Goal: Information Seeking & Learning: Learn about a topic

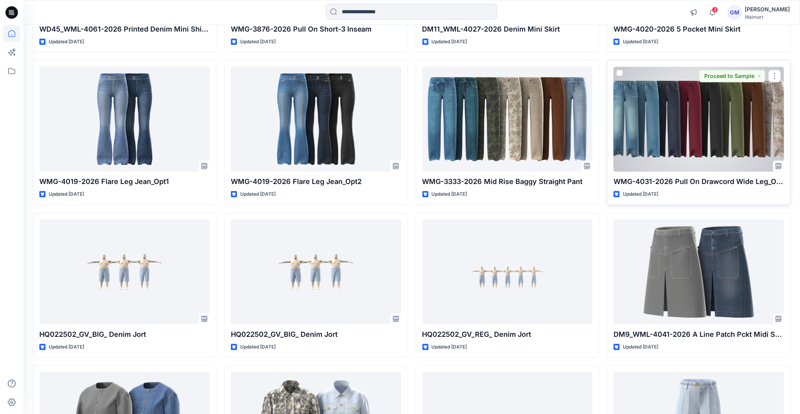
scroll to position [1341, 0]
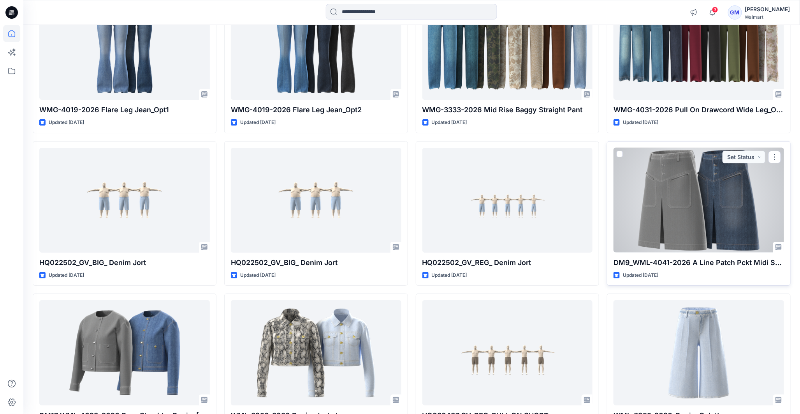
click at [742, 169] on div at bounding box center [699, 200] width 171 height 105
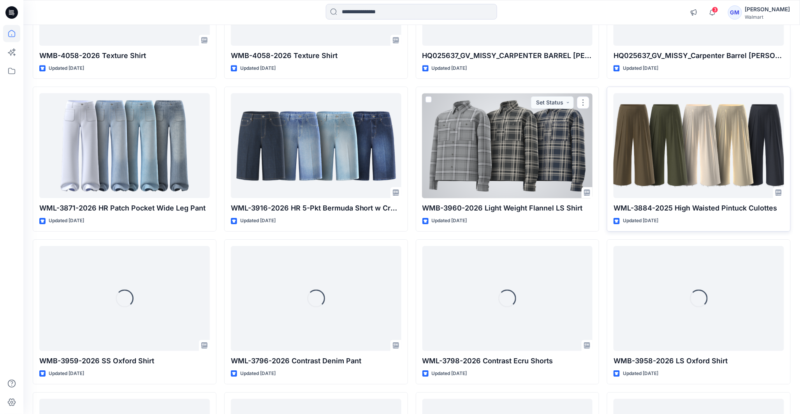
scroll to position [2645, 0]
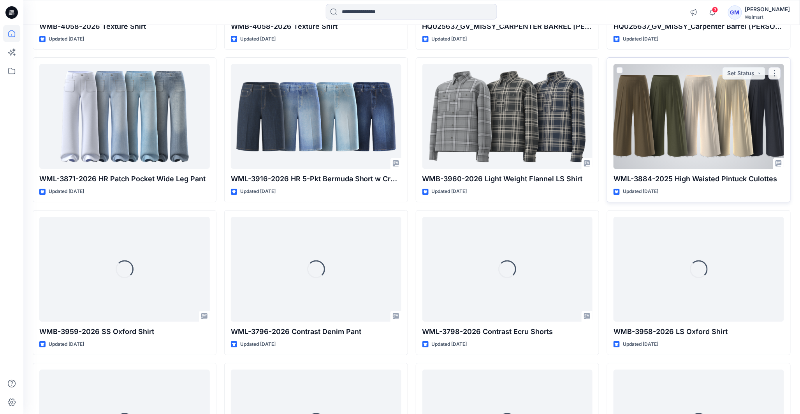
click at [708, 133] on div at bounding box center [699, 116] width 171 height 105
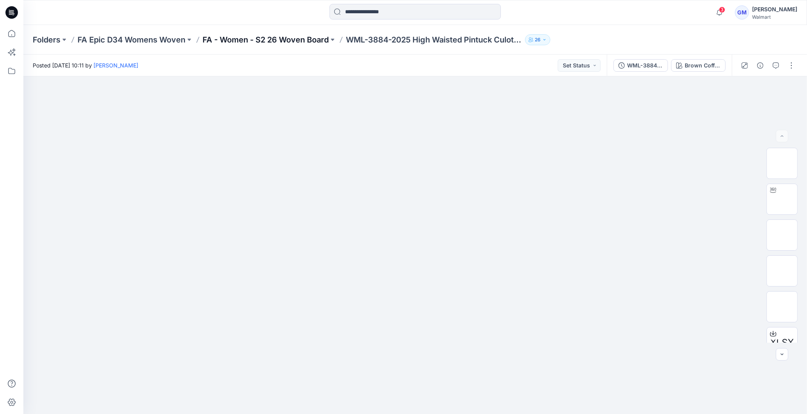
click at [278, 40] on p "FA - Women - S2 26 Woven Board" at bounding box center [266, 39] width 126 height 11
click at [252, 40] on p "FA - Women - S2 26 Woven Board" at bounding box center [266, 39] width 126 height 11
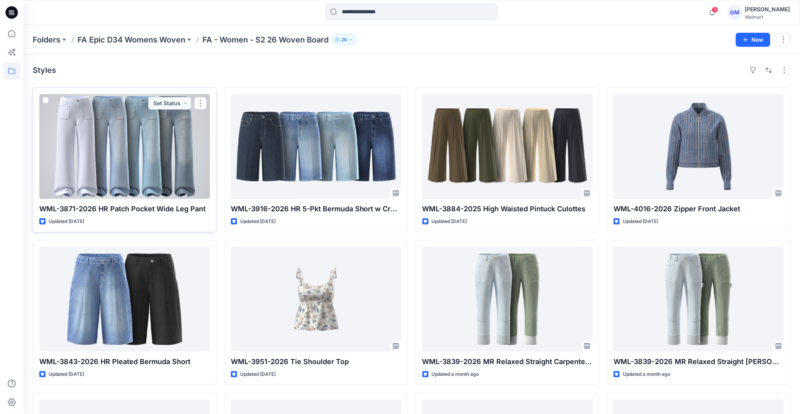
click at [126, 150] on div at bounding box center [124, 146] width 171 height 105
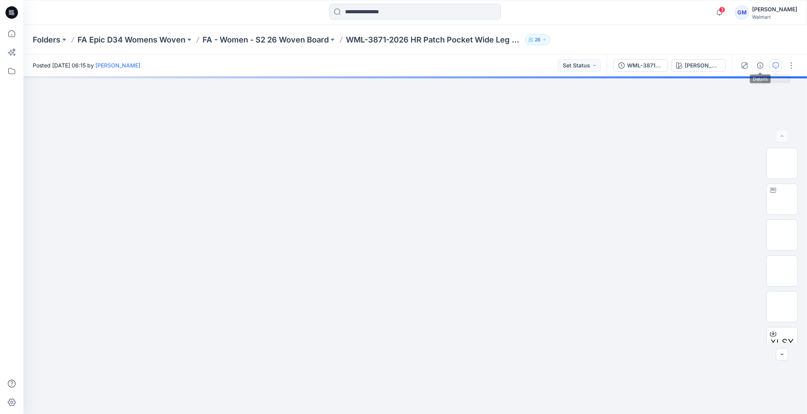
click at [773, 67] on icon "button" at bounding box center [776, 65] width 6 height 6
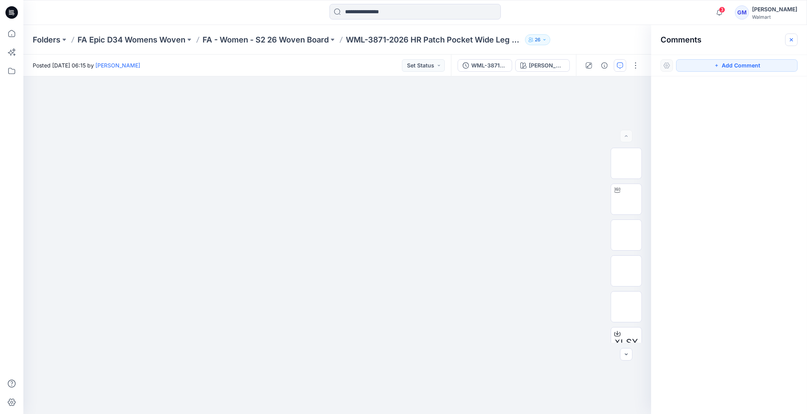
click at [792, 41] on icon "button" at bounding box center [791, 40] width 6 height 6
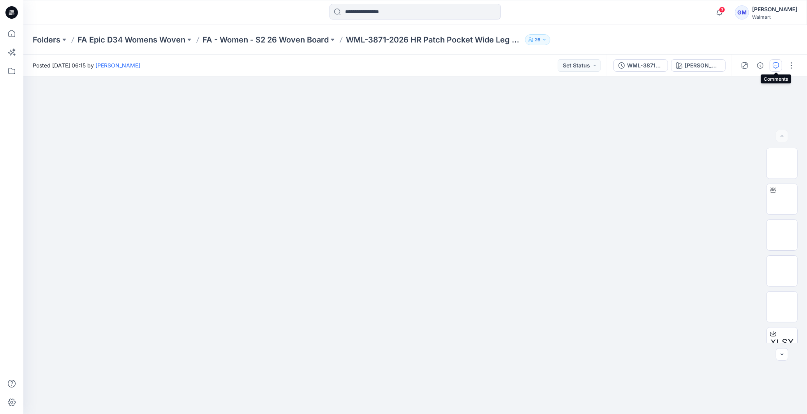
click at [774, 65] on icon "button" at bounding box center [776, 65] width 6 height 6
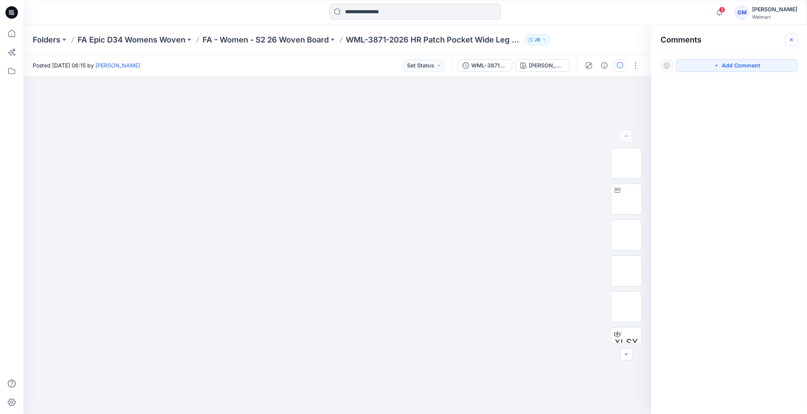
click at [791, 42] on icon "button" at bounding box center [791, 40] width 6 height 6
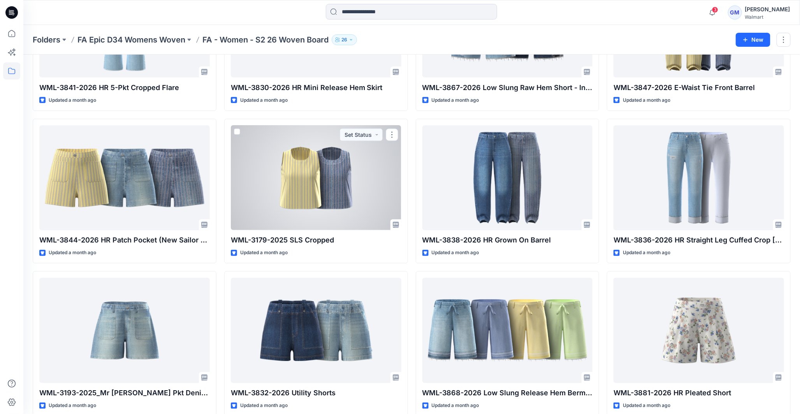
scroll to position [619, 0]
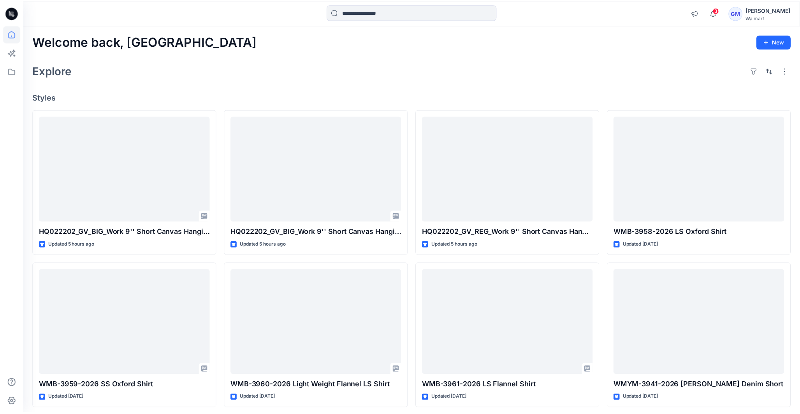
scroll to position [2645, 0]
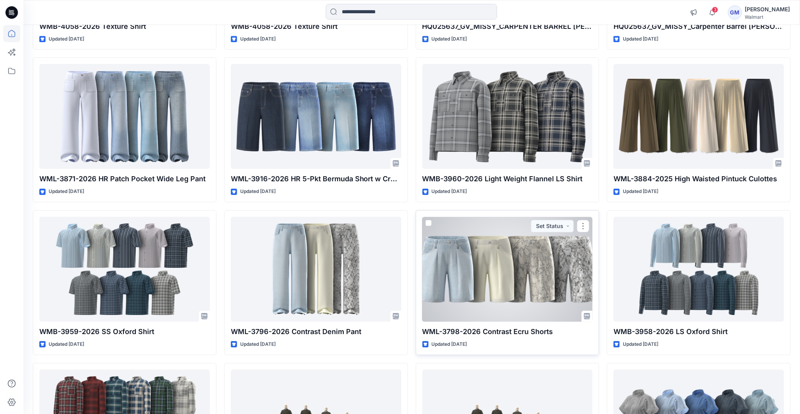
click at [488, 308] on div at bounding box center [508, 269] width 171 height 105
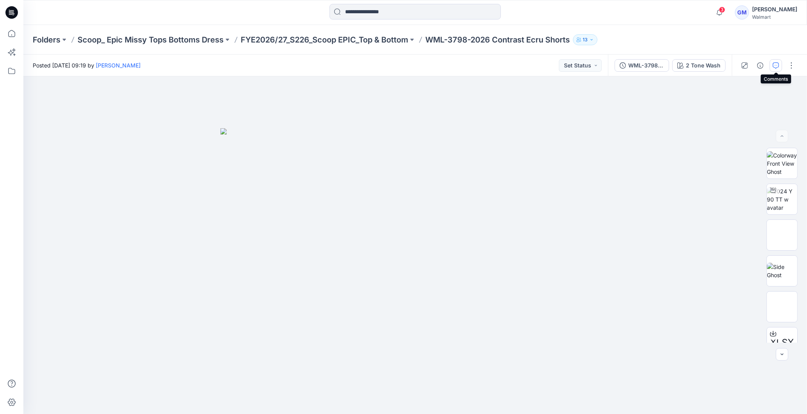
click at [776, 65] on icon "button" at bounding box center [776, 65] width 6 height 6
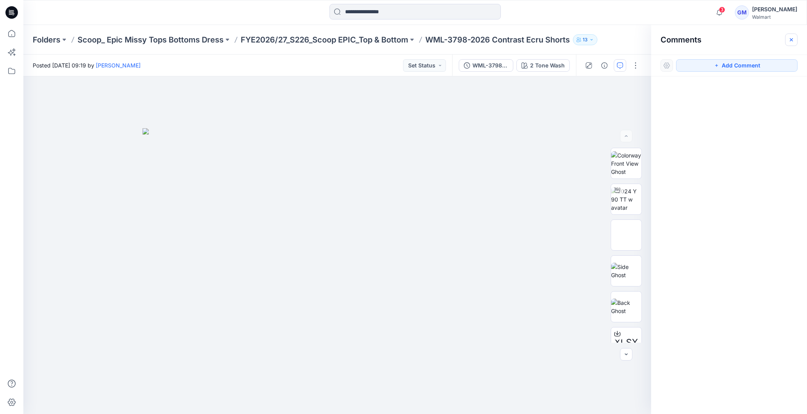
click at [795, 41] on button "button" at bounding box center [791, 39] width 12 height 12
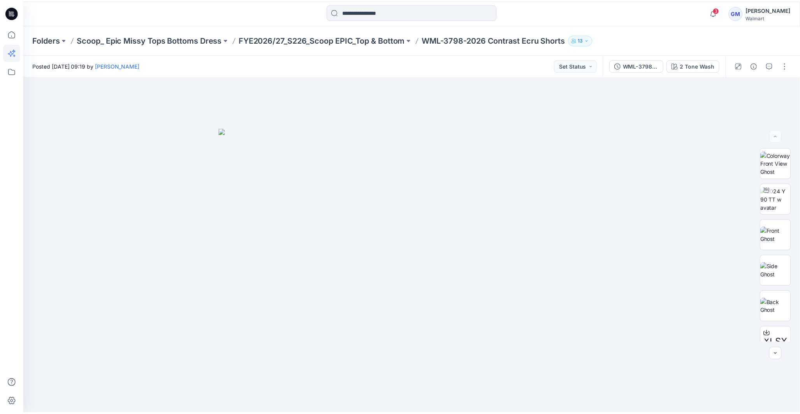
scroll to position [2645, 0]
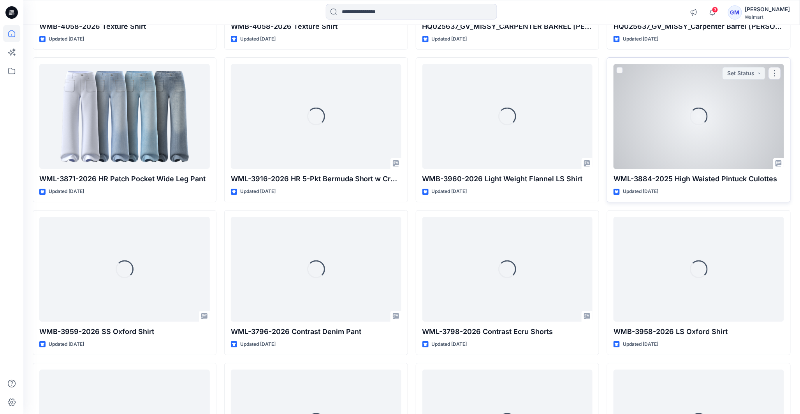
click at [707, 181] on p "WML-3884-2025 High Waisted Pintuck Culottes" at bounding box center [699, 178] width 171 height 11
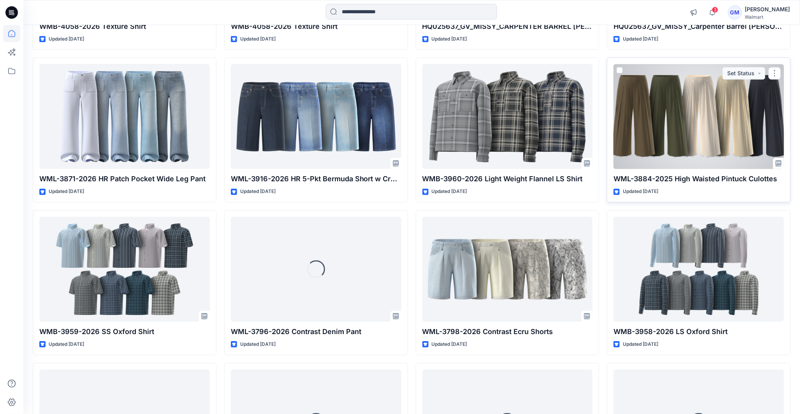
click at [683, 123] on div at bounding box center [699, 116] width 171 height 105
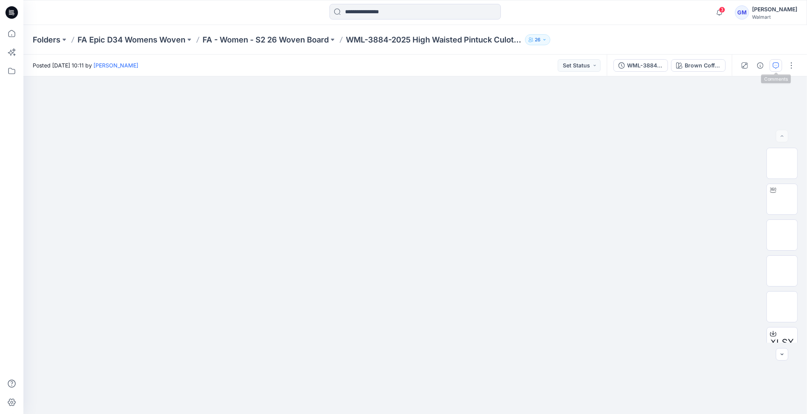
click at [772, 65] on button "button" at bounding box center [776, 65] width 12 height 12
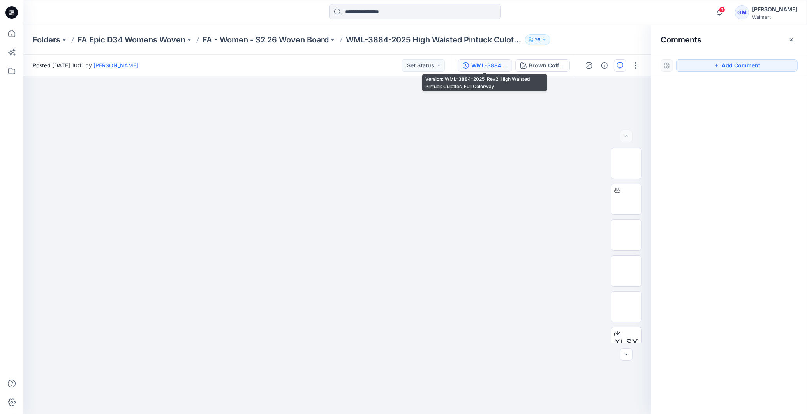
click at [487, 66] on div "WML-3884-2025_Rev2_High Waisted Pintuck Culottes_Full Colorway" at bounding box center [489, 65] width 36 height 9
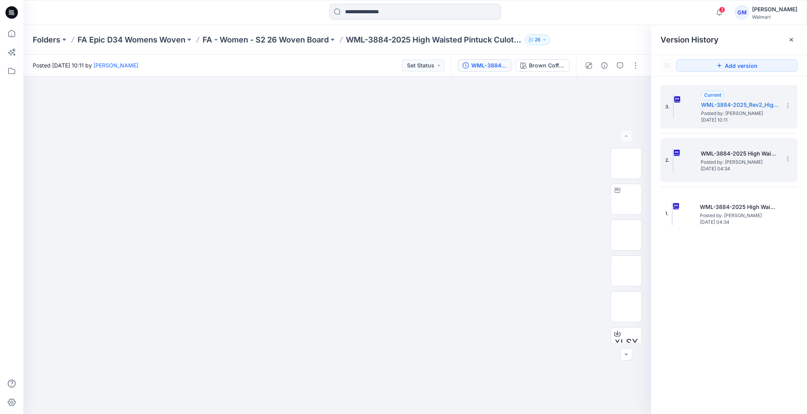
click at [739, 157] on h5 "WML-3884-2025 High Waisted Pintuck Culottes_Full Colorway" at bounding box center [740, 153] width 78 height 9
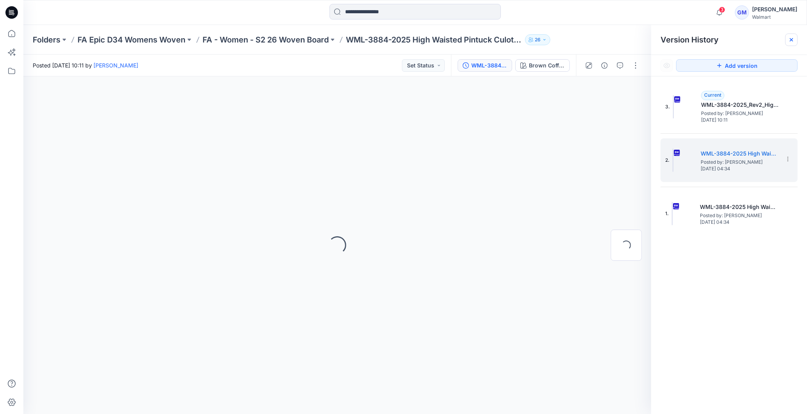
click at [794, 42] on icon at bounding box center [791, 40] width 6 height 6
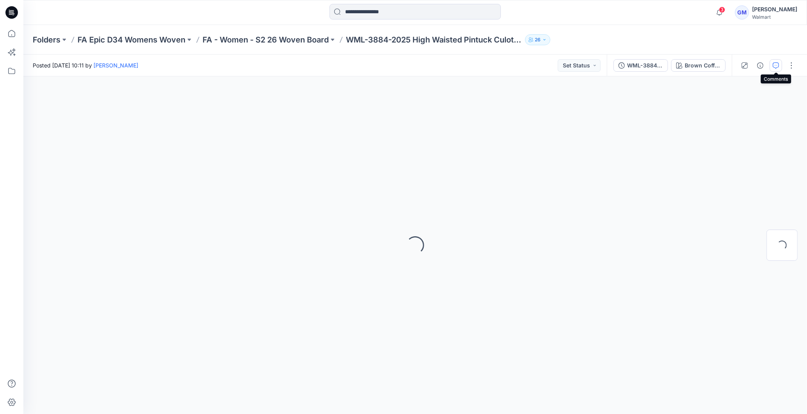
click at [771, 68] on button "button" at bounding box center [776, 65] width 12 height 12
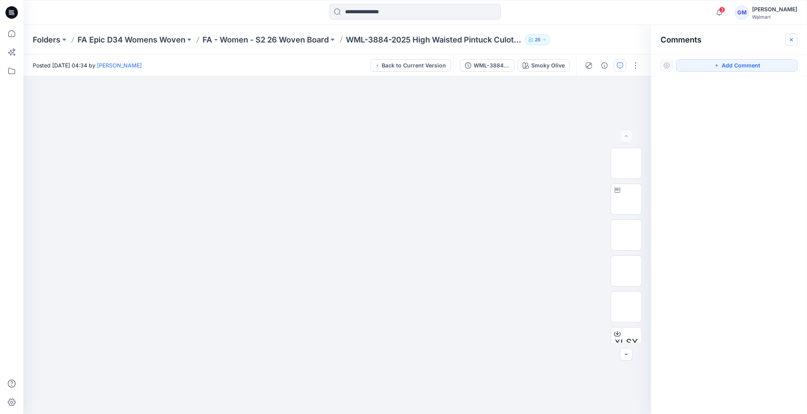
click at [792, 41] on icon "button" at bounding box center [791, 40] width 6 height 6
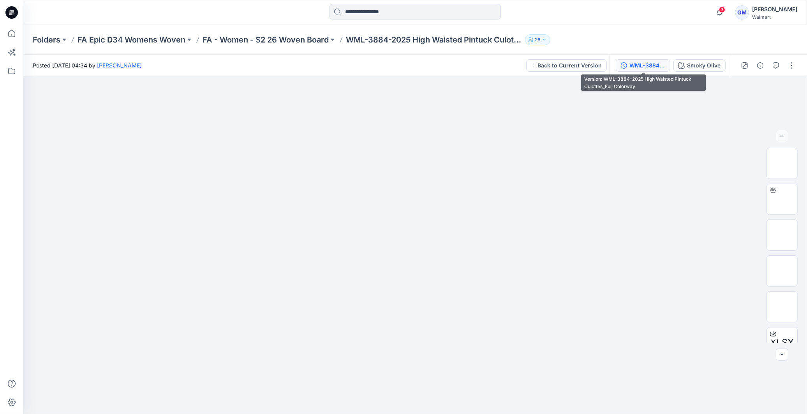
click at [633, 65] on div "WML-3884-2025 High Waisted Pintuck Culottes_Full Colorway" at bounding box center [647, 65] width 36 height 9
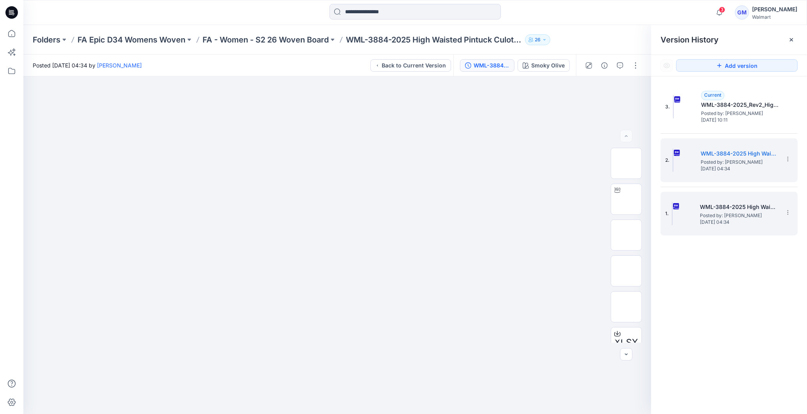
click at [705, 213] on span "Posted by: [PERSON_NAME]" at bounding box center [739, 215] width 78 height 8
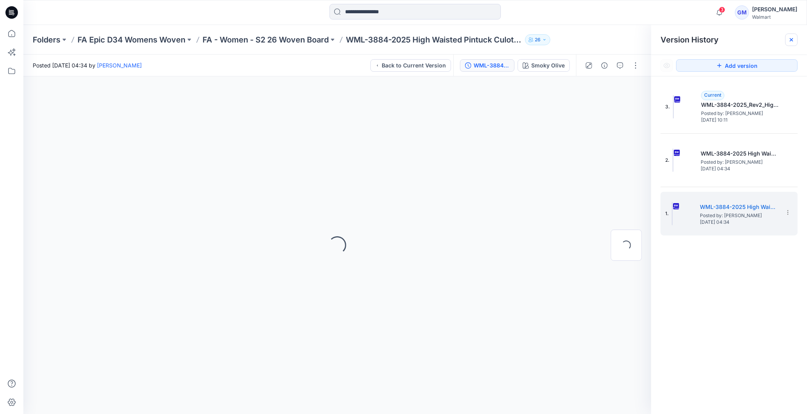
click at [796, 41] on div at bounding box center [791, 39] width 12 height 12
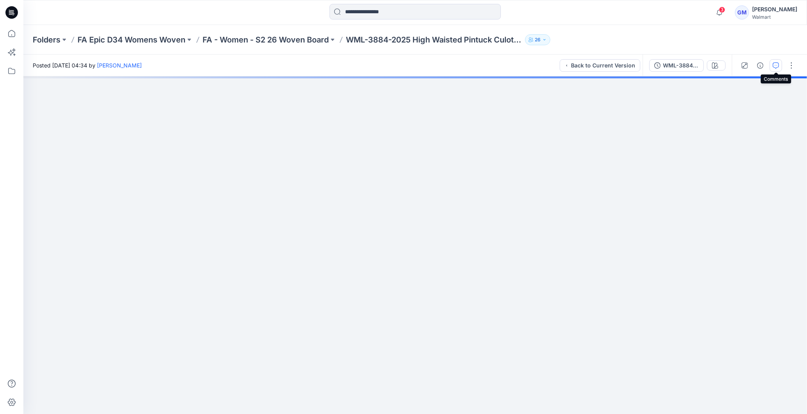
click at [777, 64] on icon "button" at bounding box center [776, 65] width 6 height 6
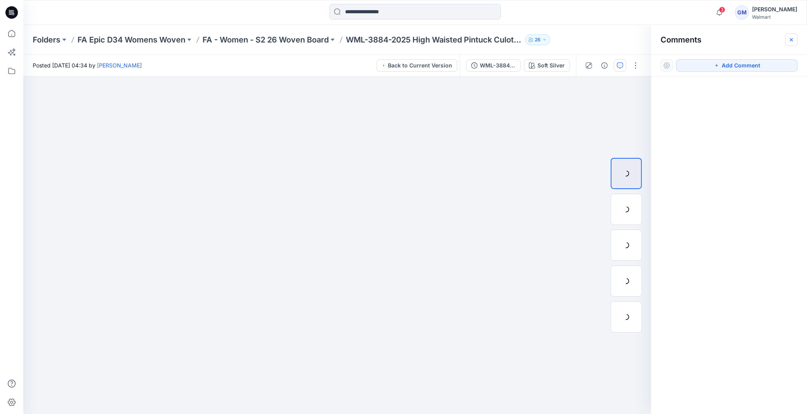
click at [793, 40] on icon "button" at bounding box center [791, 40] width 6 height 6
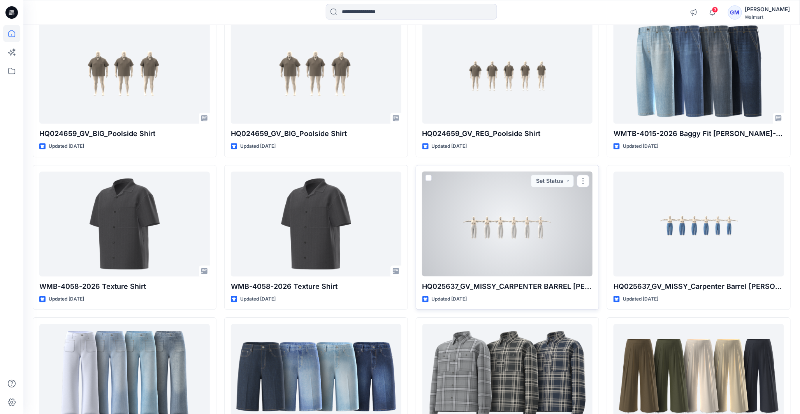
scroll to position [2645, 0]
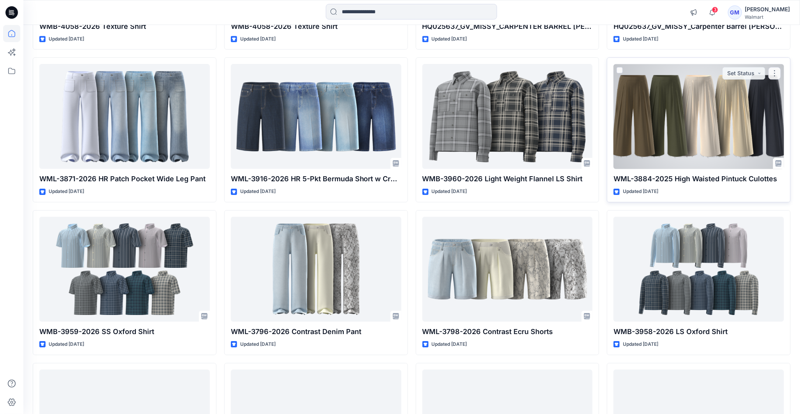
click at [669, 134] on div at bounding box center [699, 116] width 171 height 105
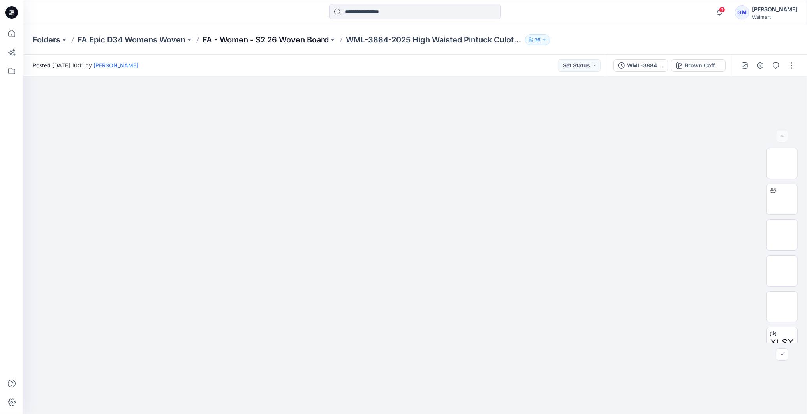
click at [268, 42] on p "FA - Women - S2 26 Woven Board" at bounding box center [266, 39] width 126 height 11
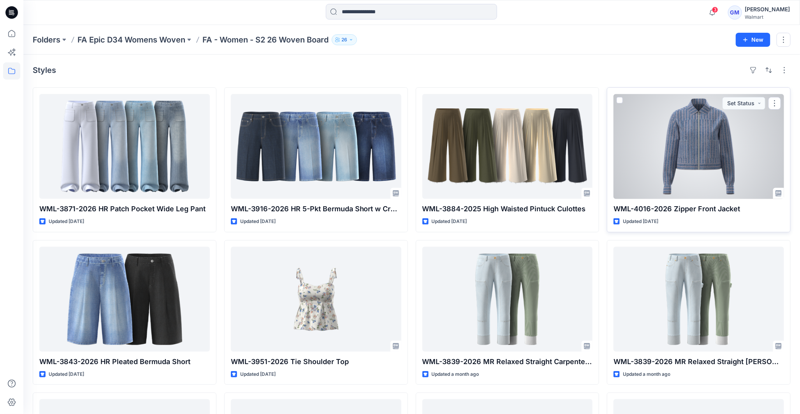
click at [668, 164] on div at bounding box center [699, 146] width 171 height 105
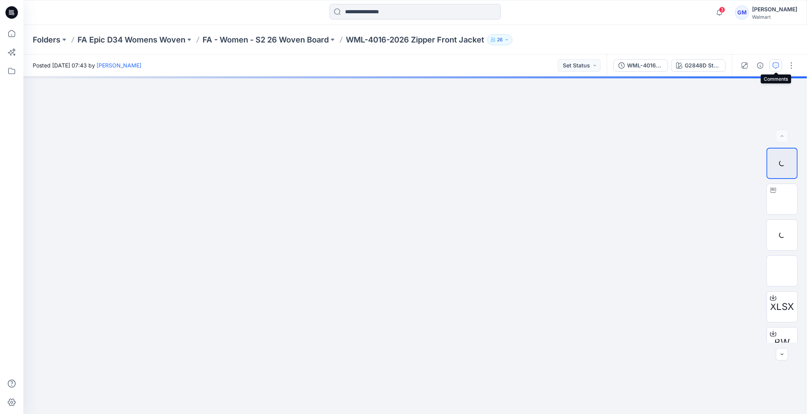
click at [777, 69] on button "button" at bounding box center [776, 65] width 12 height 12
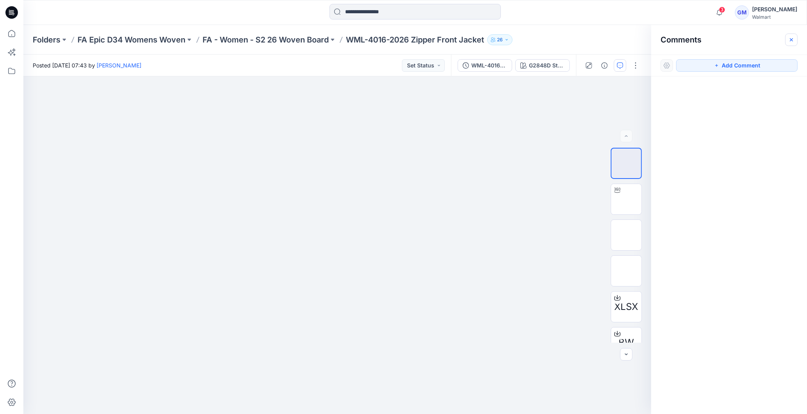
click at [790, 41] on icon "button" at bounding box center [791, 40] width 6 height 6
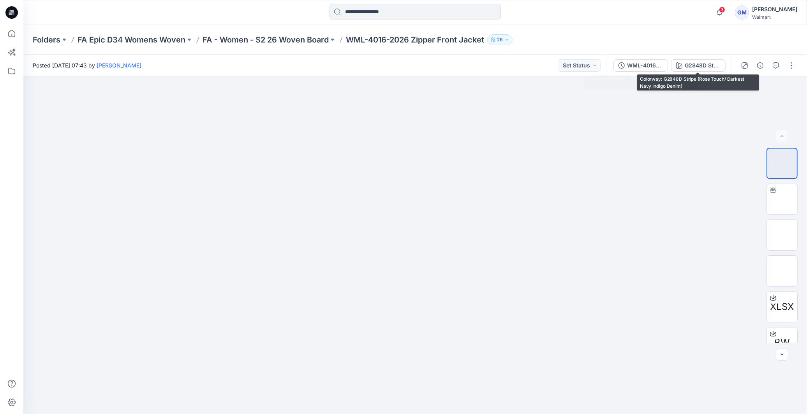
click at [655, 67] on div "WML-4016-2026 Zipper Front Jacket_Full Colorway" at bounding box center [645, 65] width 36 height 9
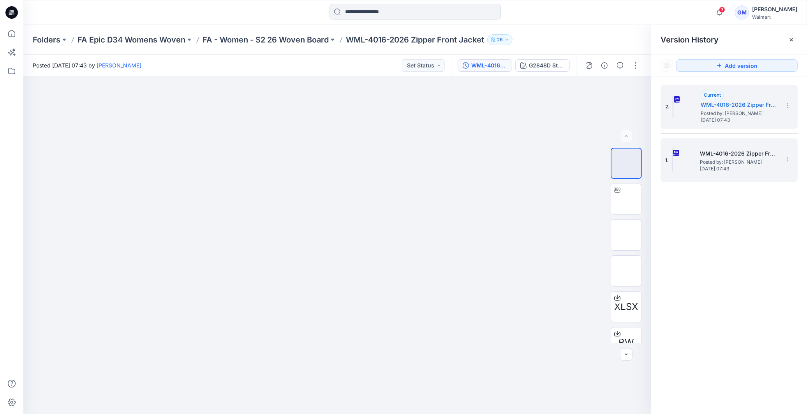
click at [748, 162] on span "Posted by: [PERSON_NAME]" at bounding box center [739, 162] width 78 height 8
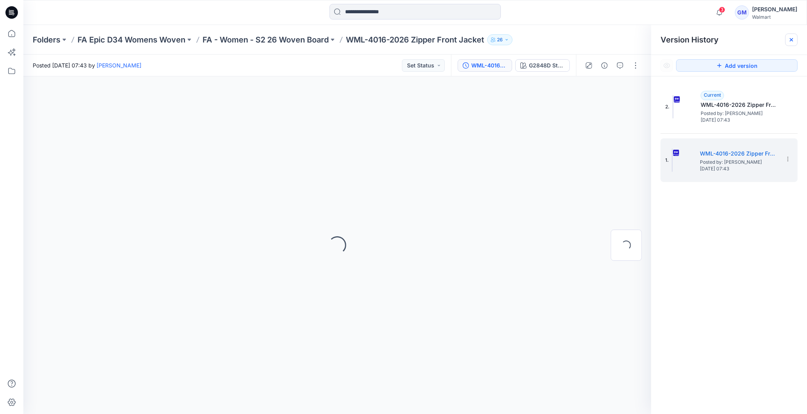
click at [791, 43] on div at bounding box center [791, 39] width 12 height 12
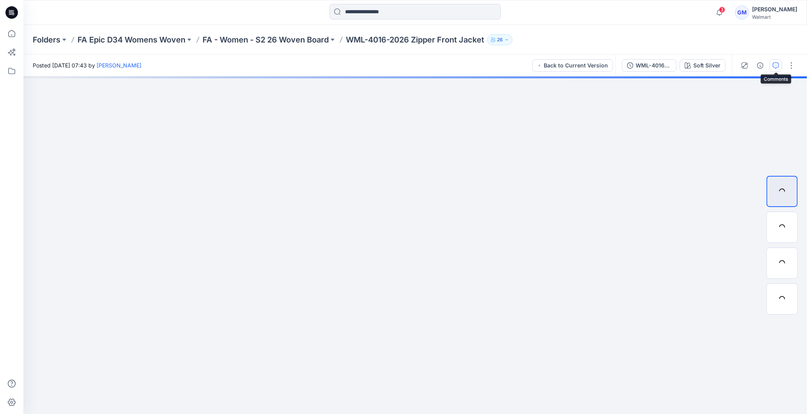
click at [779, 63] on icon "button" at bounding box center [776, 65] width 6 height 6
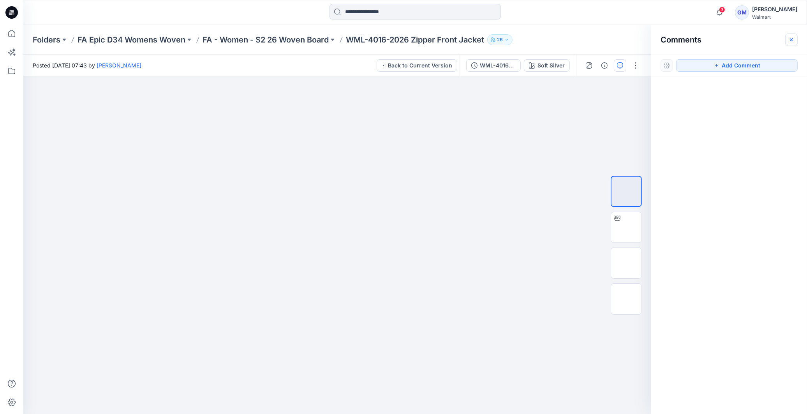
click at [793, 37] on icon "button" at bounding box center [791, 40] width 6 height 6
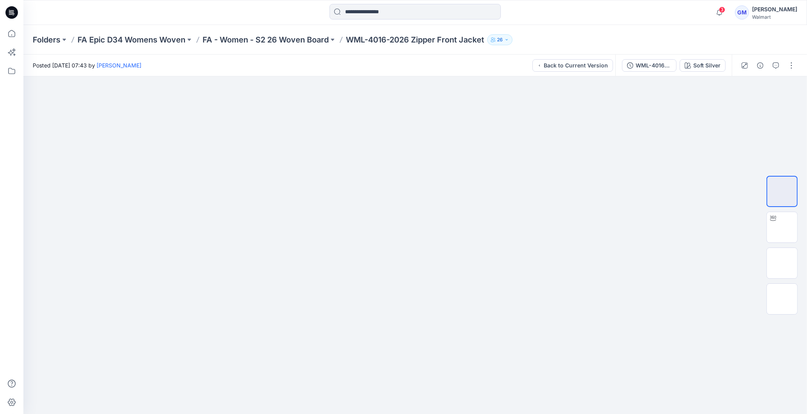
click at [646, 67] on div "WML-4016-2026 Zipper Front Jacket_Soft Silver" at bounding box center [654, 65] width 36 height 9
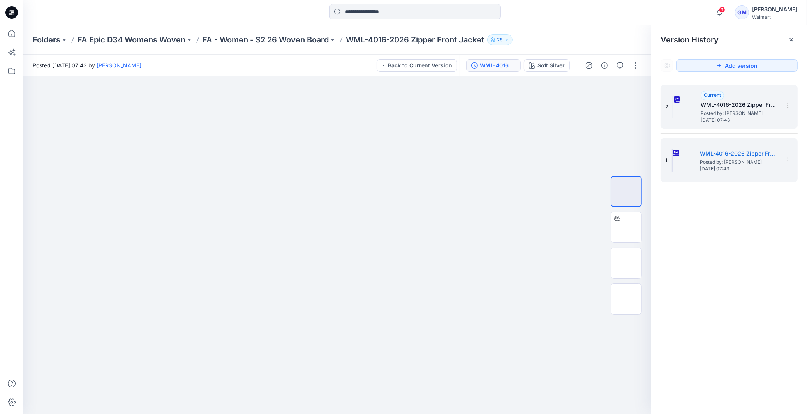
click at [726, 104] on h5 "WML-4016-2026 Zipper Front Jacket_Full Colorway" at bounding box center [740, 104] width 78 height 9
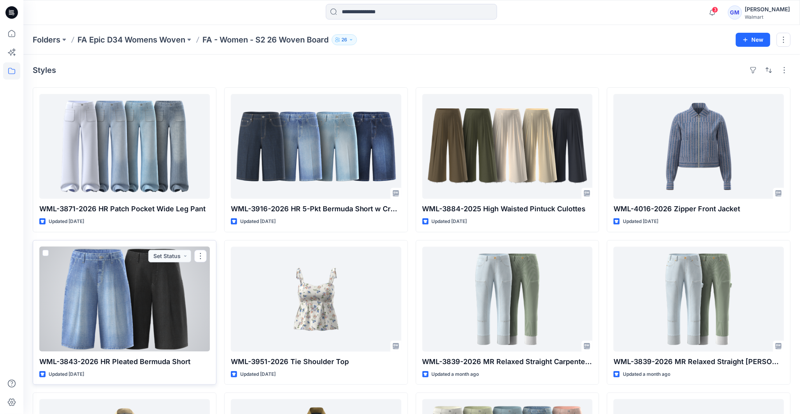
click at [142, 317] on div at bounding box center [124, 299] width 171 height 105
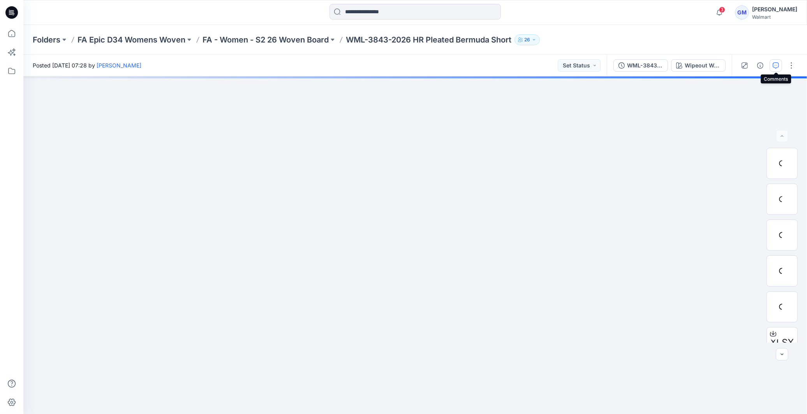
click at [776, 68] on icon "button" at bounding box center [776, 65] width 6 height 6
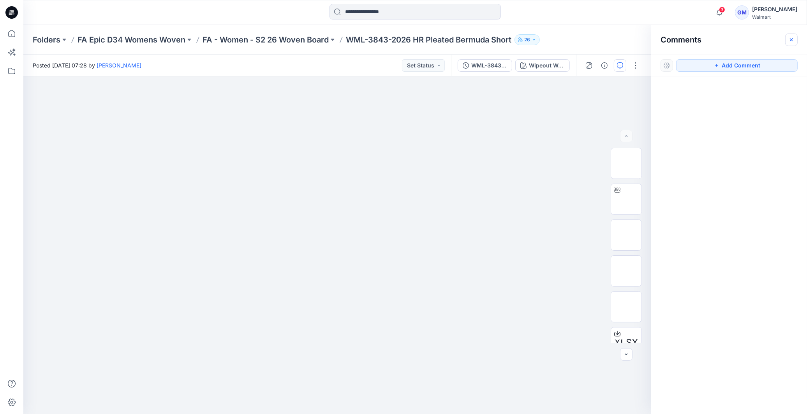
click at [794, 41] on icon "button" at bounding box center [791, 40] width 6 height 6
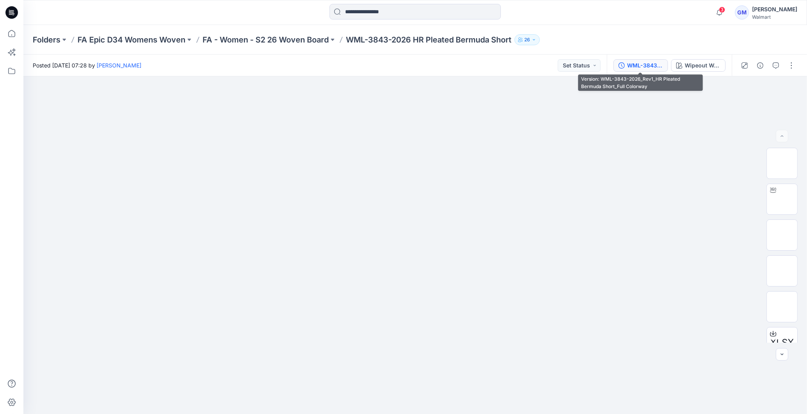
click at [644, 69] on div "WML-3843-2026_Rev1_HR Pleated Bermuda Short_Full Colorway" at bounding box center [645, 65] width 36 height 9
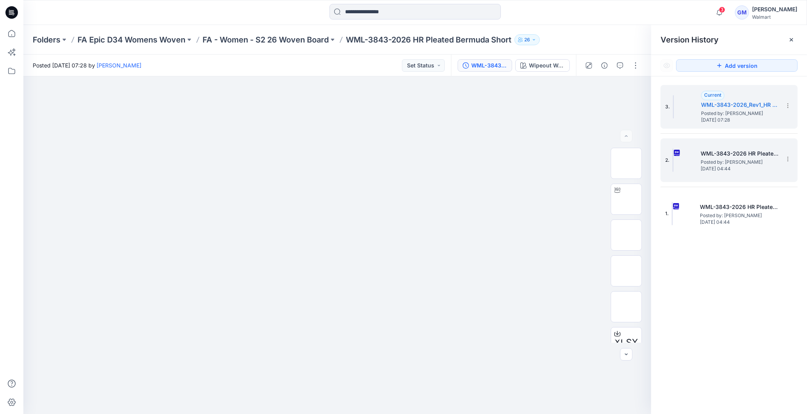
click at [752, 162] on span "Posted by: [PERSON_NAME]" at bounding box center [740, 162] width 78 height 8
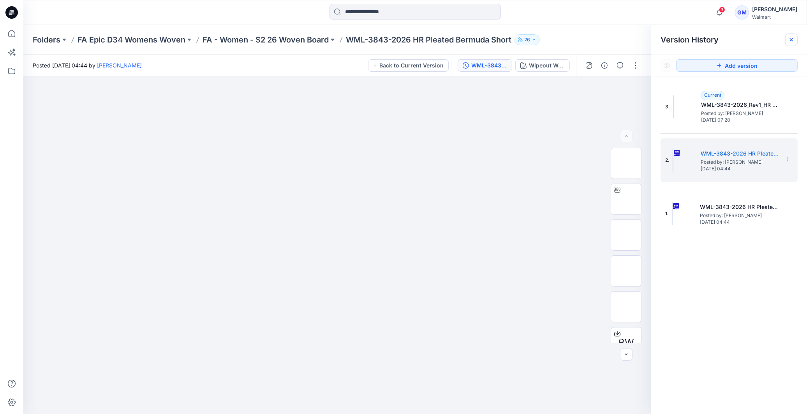
click at [793, 40] on icon at bounding box center [791, 40] width 6 height 6
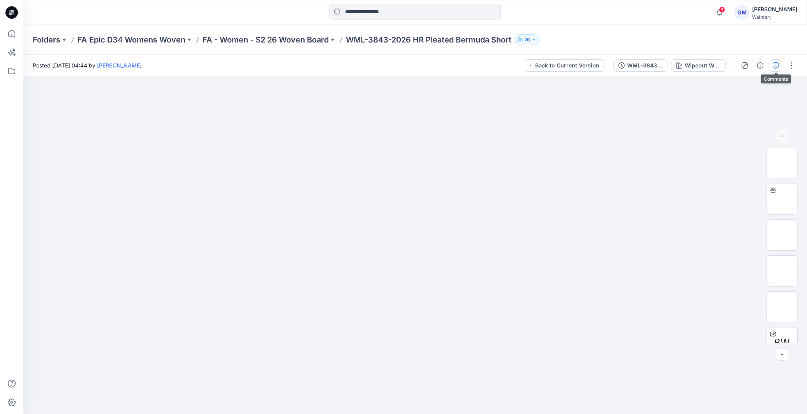
click at [778, 67] on icon "button" at bounding box center [776, 65] width 6 height 6
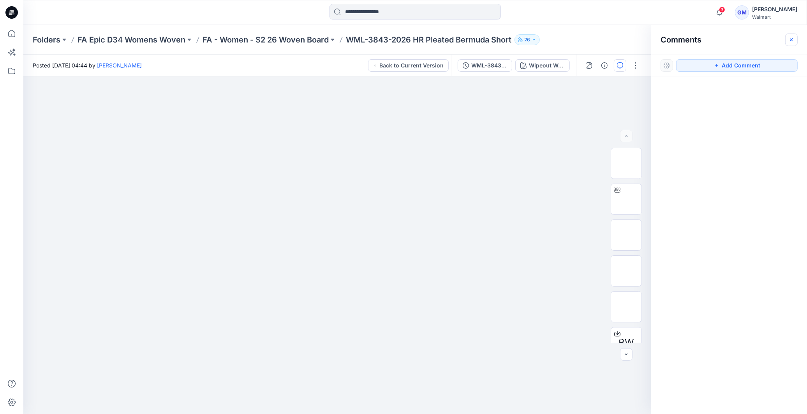
click at [792, 40] on icon "button" at bounding box center [791, 39] width 3 height 3
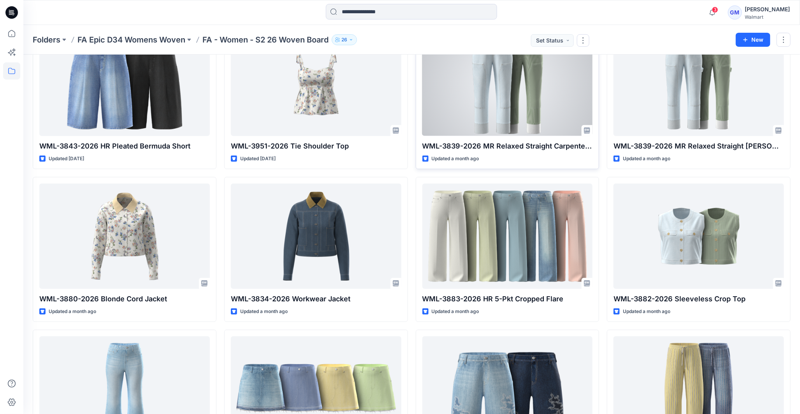
scroll to position [216, 0]
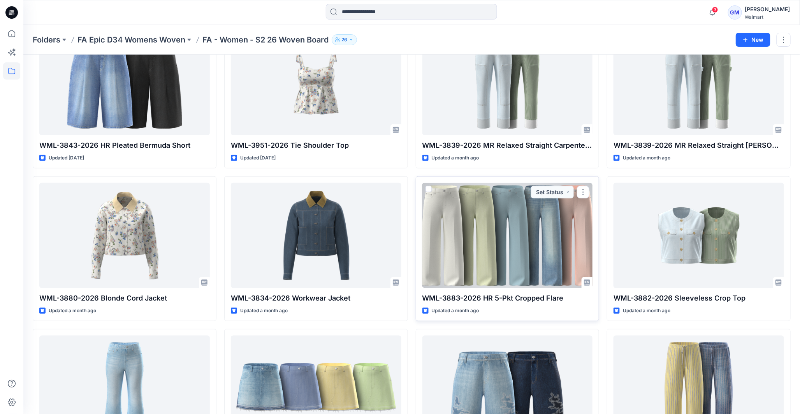
click at [509, 283] on div at bounding box center [508, 235] width 171 height 105
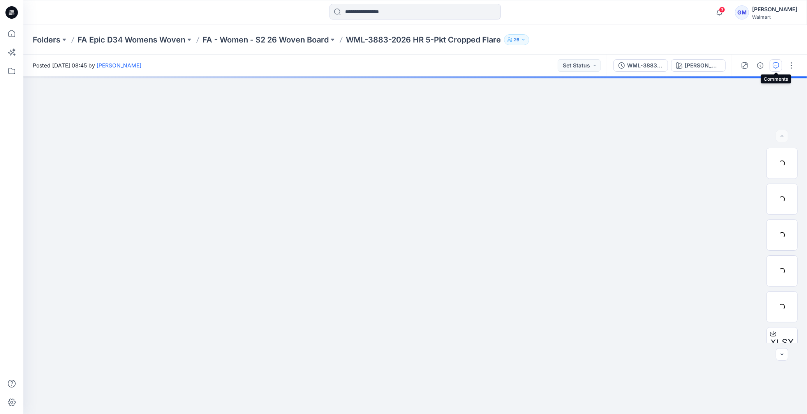
click at [777, 67] on icon "button" at bounding box center [776, 65] width 6 height 6
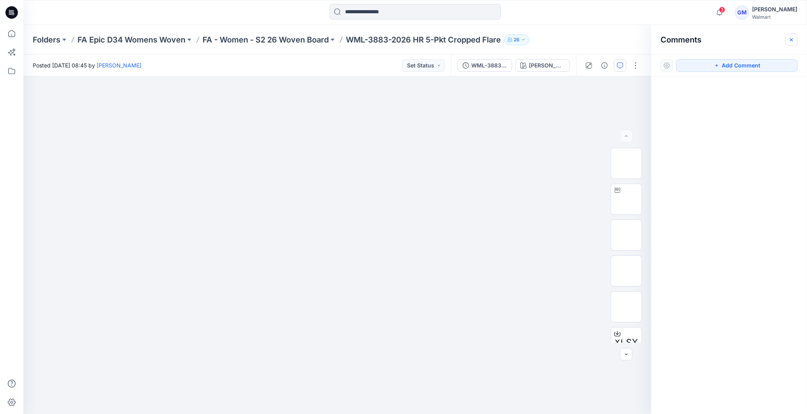
click at [796, 41] on button "button" at bounding box center [791, 39] width 12 height 12
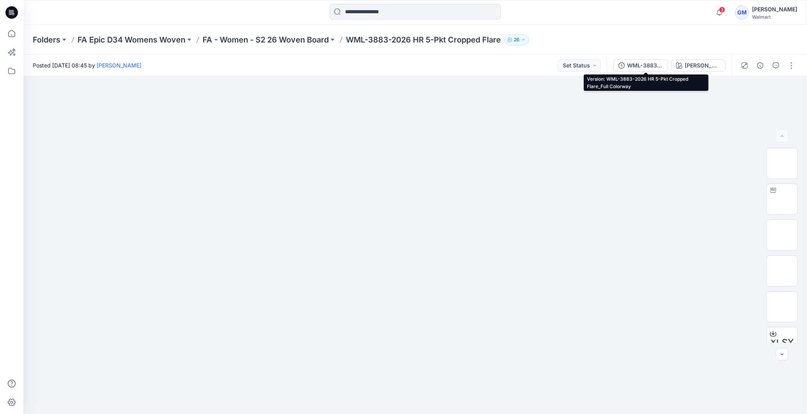
drag, startPoint x: 657, startPoint y: 65, endPoint x: 690, endPoint y: 76, distance: 34.2
click at [660, 66] on div "WML-3883-2026 HR 5-Pkt Cropped Flare_Full Colorway" at bounding box center [645, 65] width 36 height 9
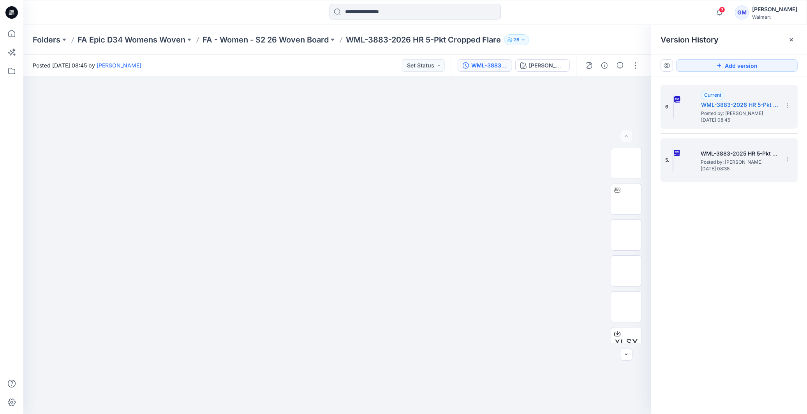
click at [753, 170] on span "[DATE] 08:38" at bounding box center [740, 168] width 78 height 5
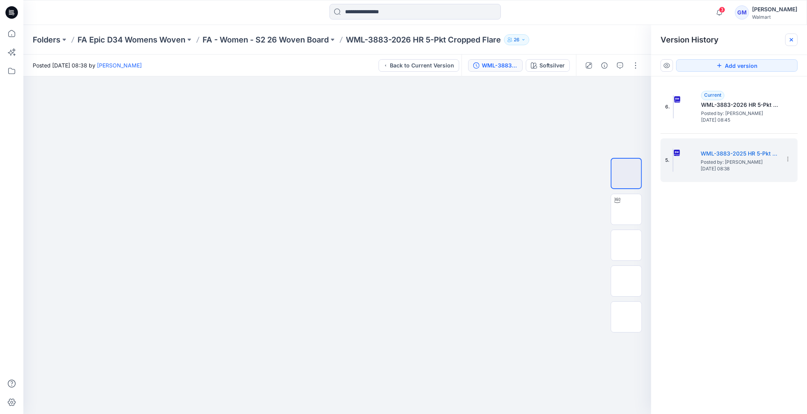
click at [795, 41] on icon at bounding box center [791, 40] width 6 height 6
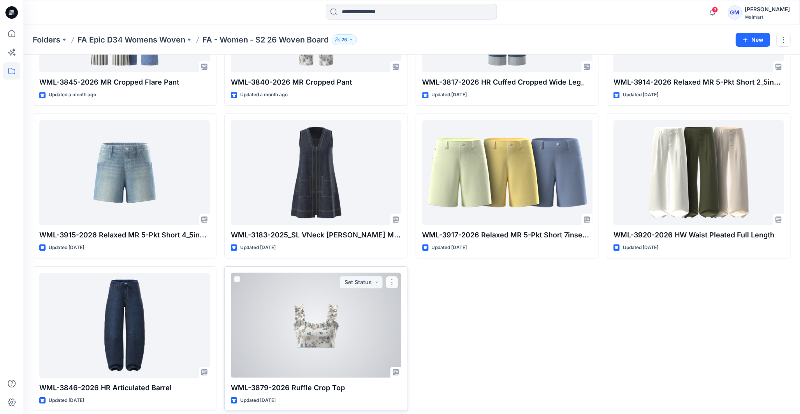
scroll to position [1049, 0]
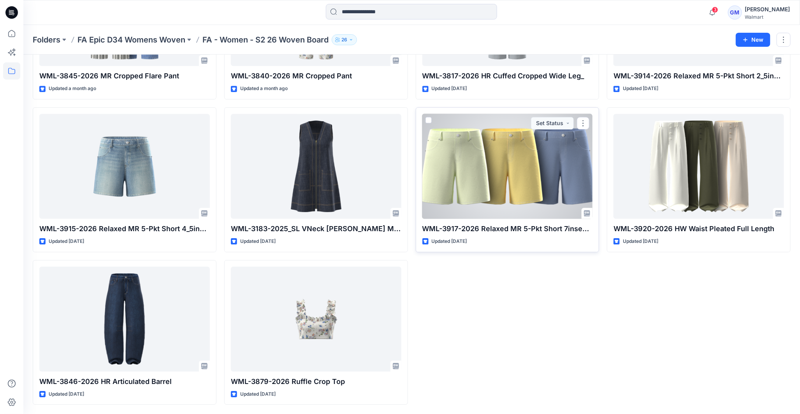
click at [520, 198] on div at bounding box center [508, 166] width 171 height 105
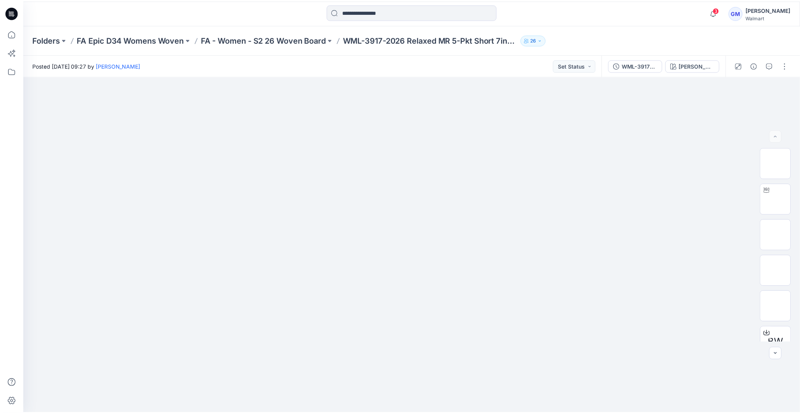
scroll to position [1049, 0]
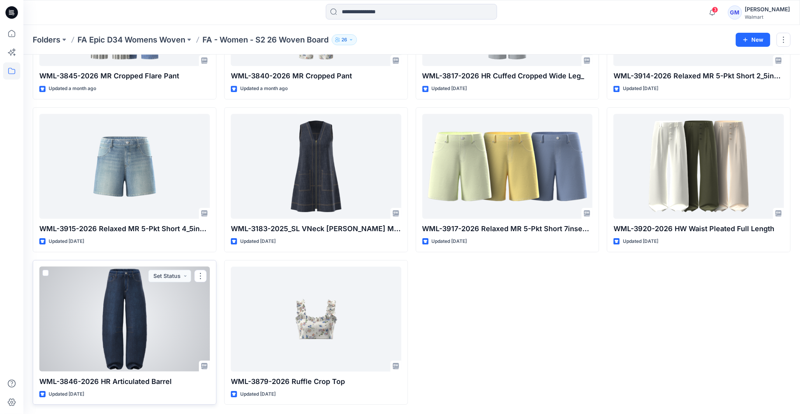
click at [157, 314] on div at bounding box center [124, 318] width 171 height 105
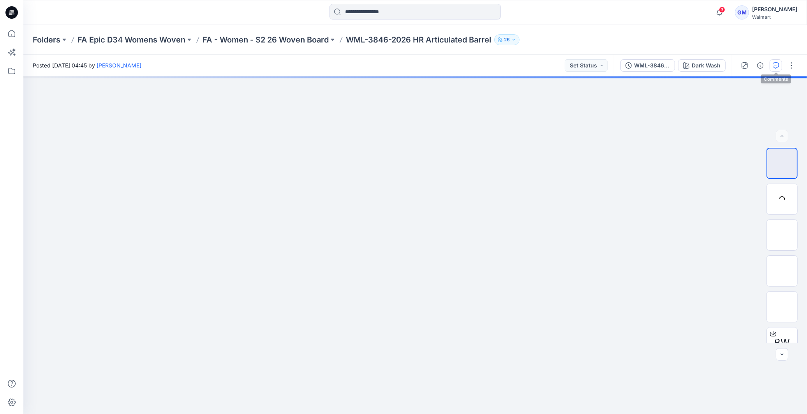
click at [776, 61] on button "button" at bounding box center [776, 65] width 12 height 12
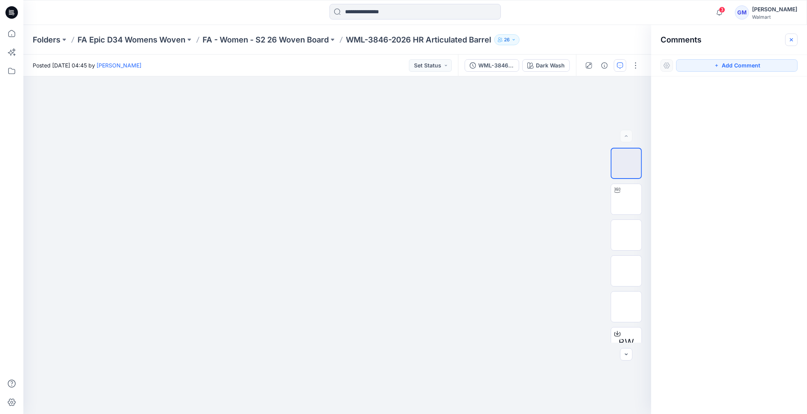
click at [795, 39] on icon "button" at bounding box center [791, 40] width 6 height 6
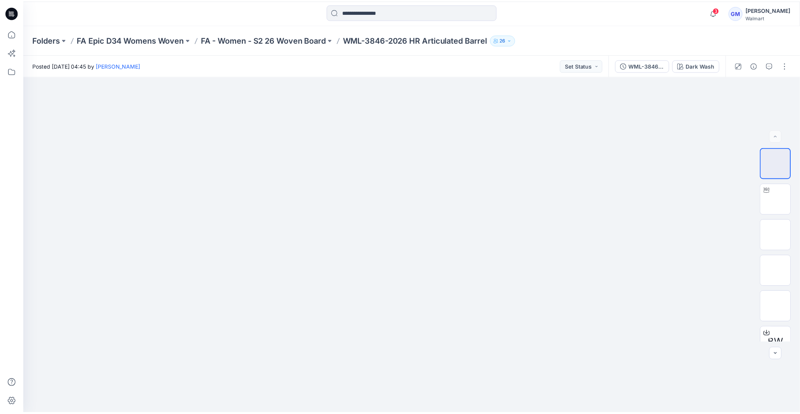
scroll to position [1049, 0]
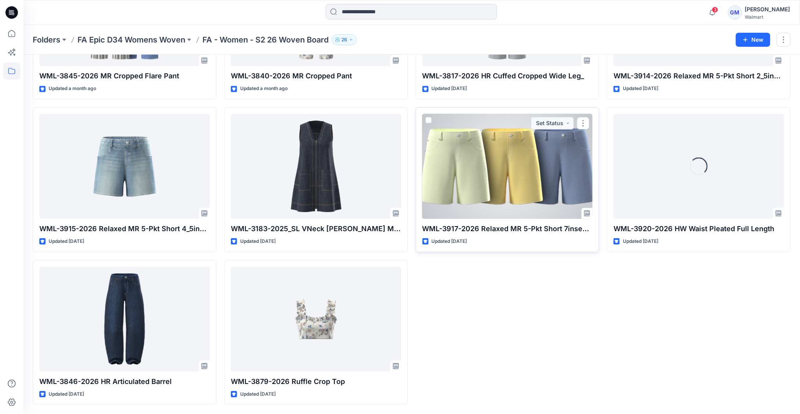
click at [515, 184] on div at bounding box center [508, 166] width 171 height 105
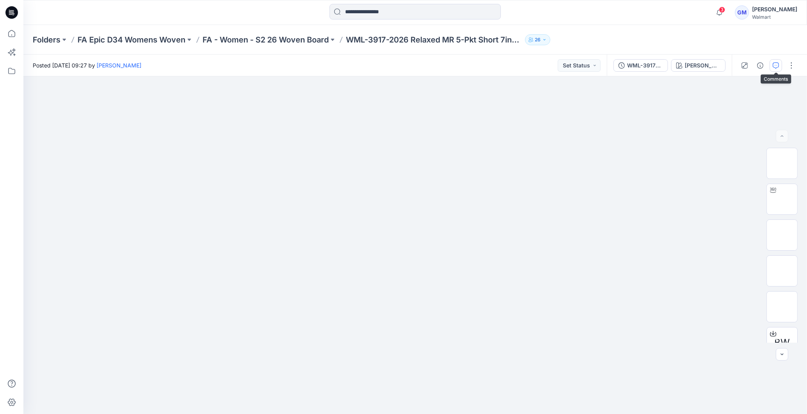
click at [776, 64] on icon "button" at bounding box center [776, 65] width 6 height 6
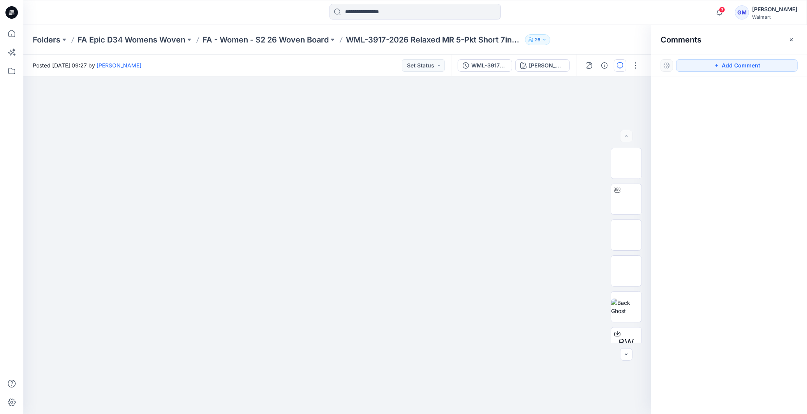
click at [791, 39] on icon "button" at bounding box center [791, 39] width 3 height 3
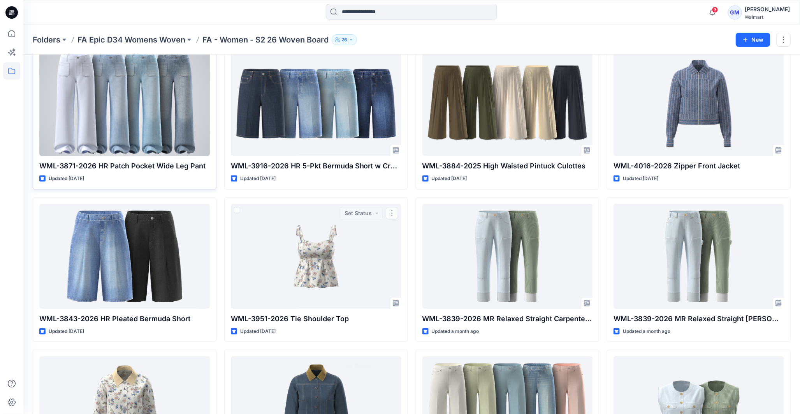
scroll to position [10, 0]
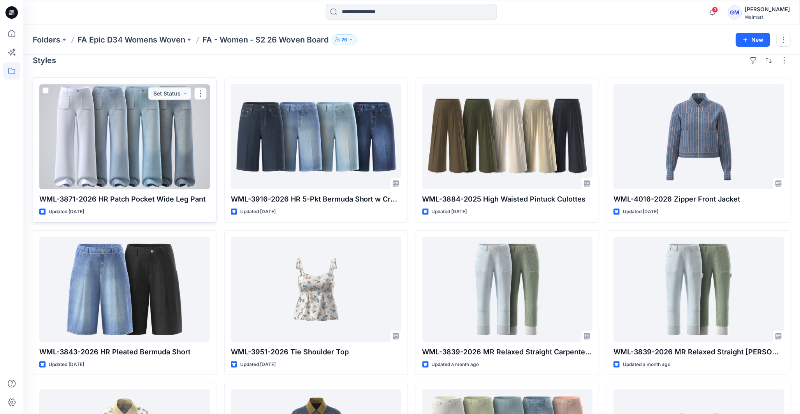
click at [131, 183] on div at bounding box center [124, 136] width 171 height 105
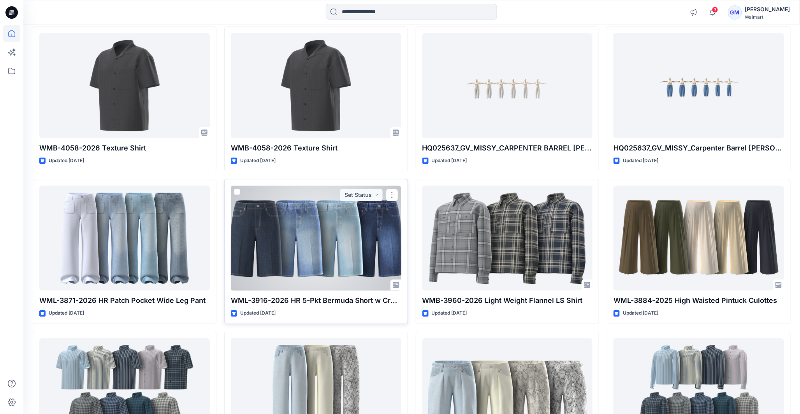
scroll to position [2386, 0]
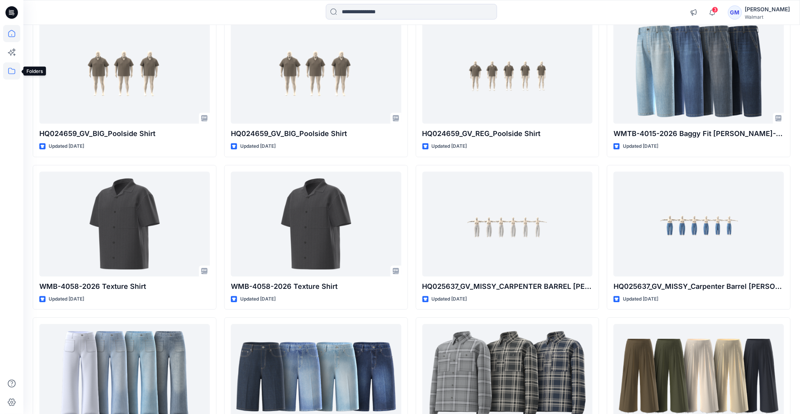
click at [12, 69] on icon at bounding box center [11, 71] width 7 height 6
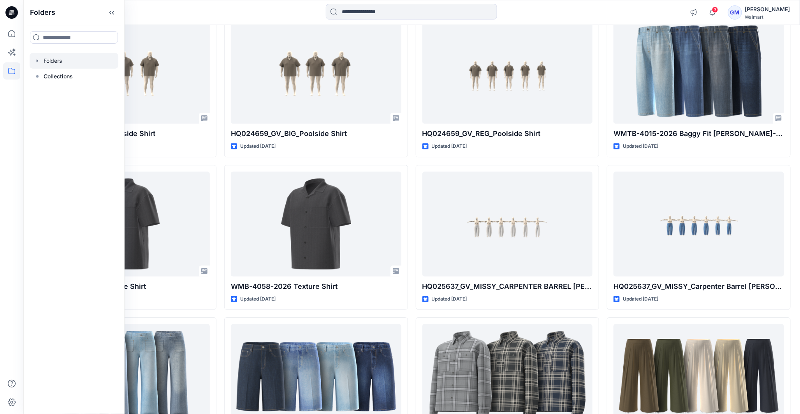
click at [58, 59] on div at bounding box center [74, 61] width 89 height 16
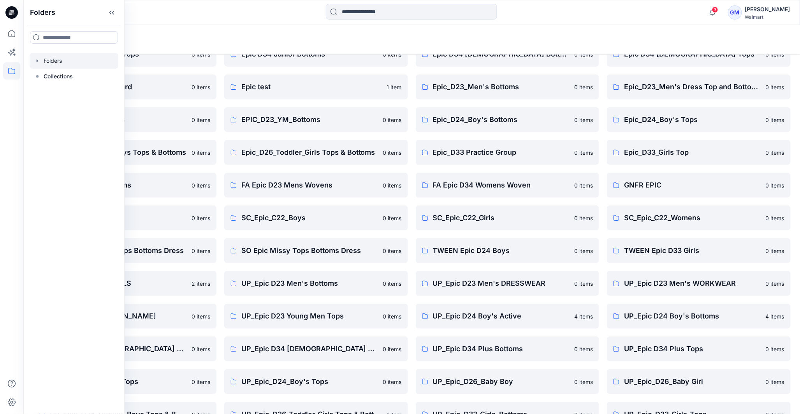
scroll to position [99, 0]
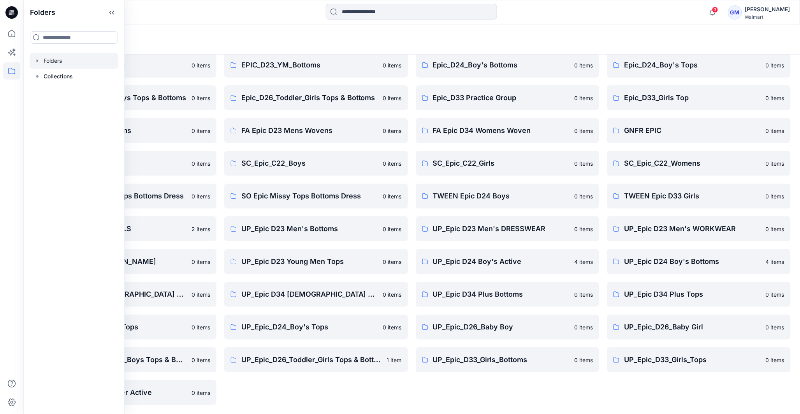
click at [38, 59] on icon "button" at bounding box center [37, 61] width 6 height 6
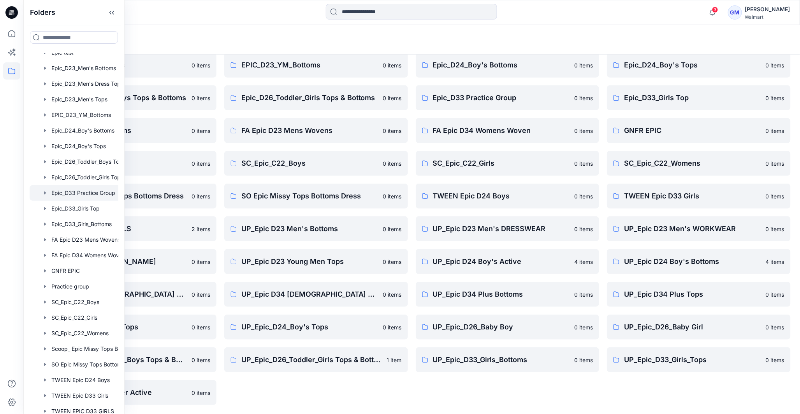
scroll to position [173, 0]
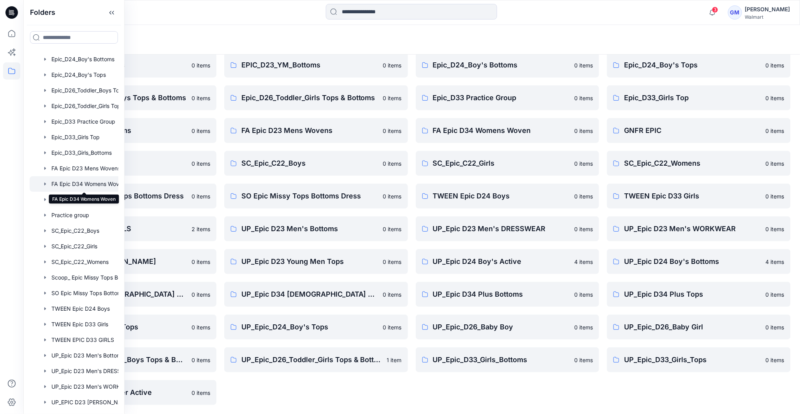
click at [92, 184] on div at bounding box center [84, 184] width 109 height 16
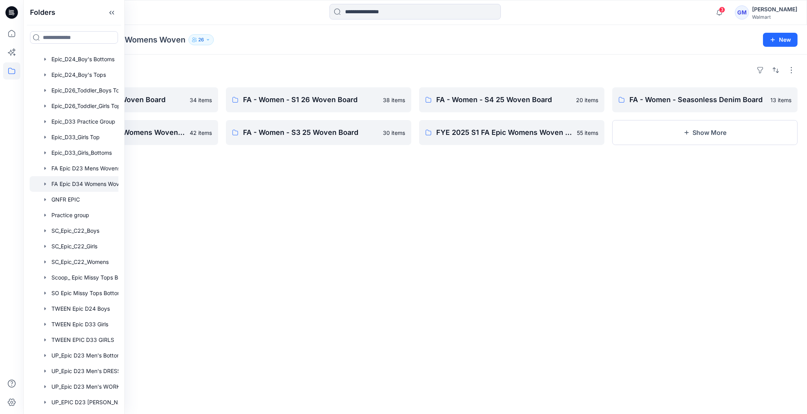
click at [389, 195] on div "Folders FA - Women - S2 26 Woven Board 34 items FYE 2025 S2 FA Epic Womens Wove…" at bounding box center [415, 234] width 784 height 359
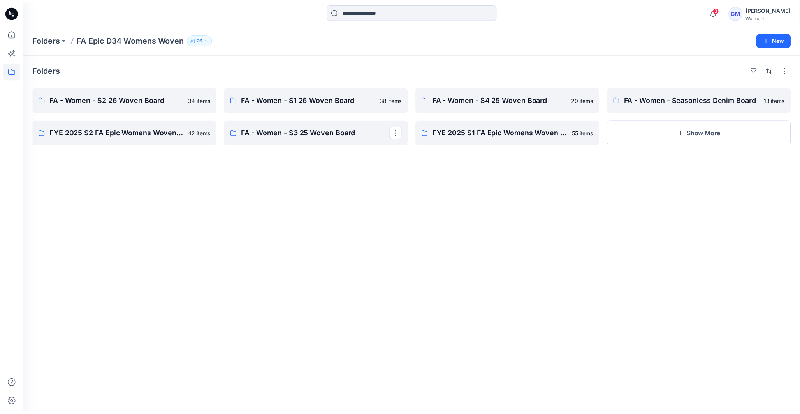
scroll to position [99, 0]
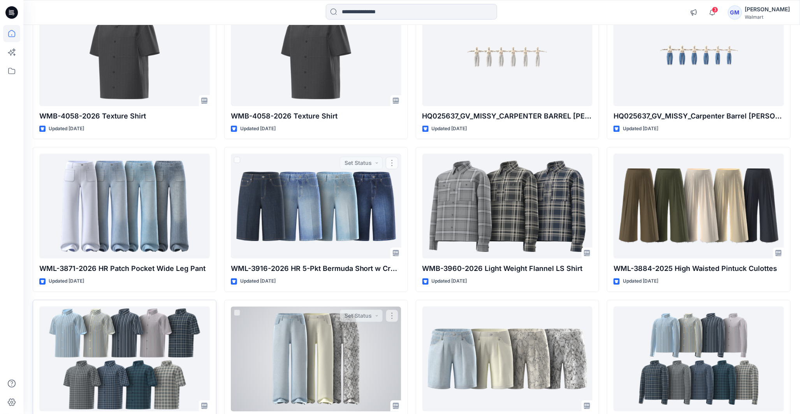
scroll to position [2559, 0]
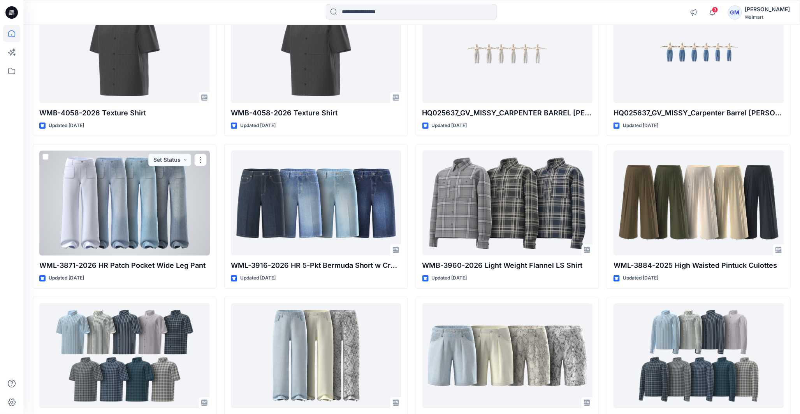
click at [120, 224] on div at bounding box center [124, 202] width 171 height 105
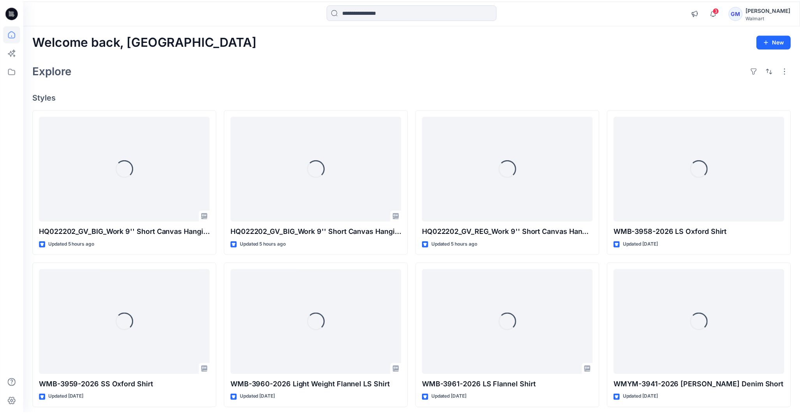
scroll to position [2559, 0]
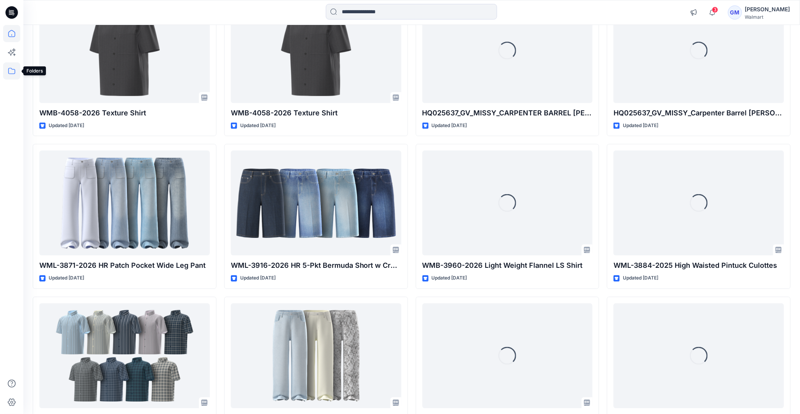
click at [10, 70] on icon at bounding box center [11, 70] width 17 height 17
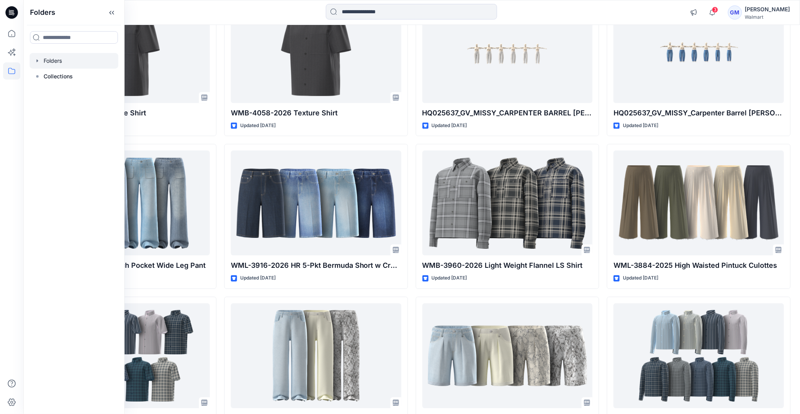
click at [38, 61] on icon "button" at bounding box center [37, 61] width 6 height 6
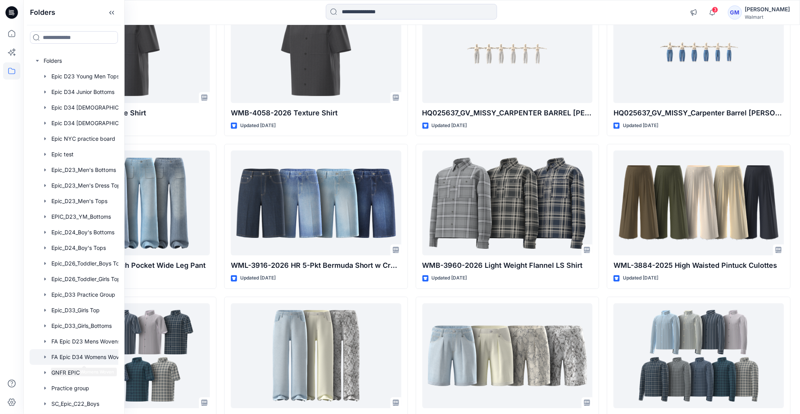
click at [78, 357] on div at bounding box center [84, 357] width 109 height 16
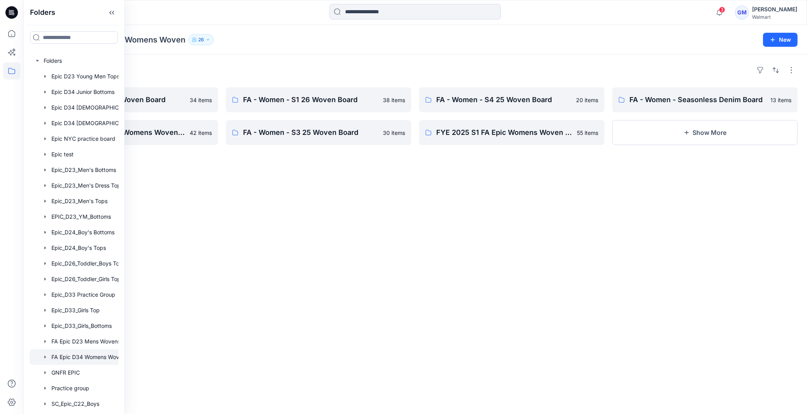
click at [430, 180] on div "Folders FA - Women - S2 26 Woven Board 34 items FYE 2025 S2 FA Epic Womens Wove…" at bounding box center [415, 234] width 784 height 359
